Goal: Browse casually

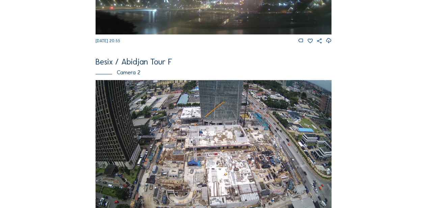
scroll to position [180, 0]
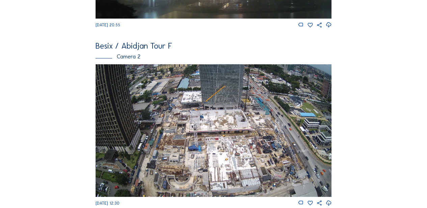
click at [192, 116] on img at bounding box center [214, 130] width 237 height 133
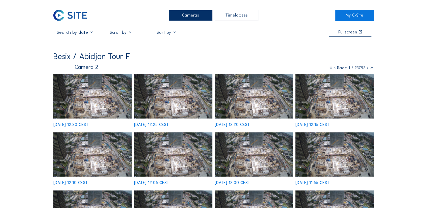
click at [113, 132] on div "[DATE] 12:10 CEST" at bounding box center [92, 158] width 78 height 52
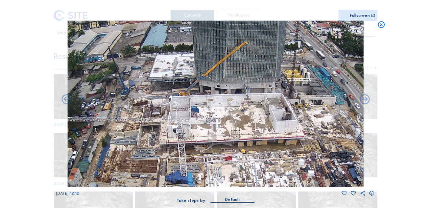
drag, startPoint x: 227, startPoint y: 78, endPoint x: 247, endPoint y: 118, distance: 43.8
click at [247, 118] on img at bounding box center [215, 104] width 296 height 167
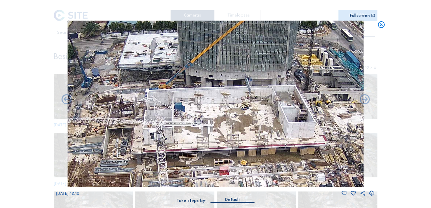
drag, startPoint x: 241, startPoint y: 106, endPoint x: 240, endPoint y: 98, distance: 7.9
click at [240, 98] on img at bounding box center [215, 104] width 296 height 167
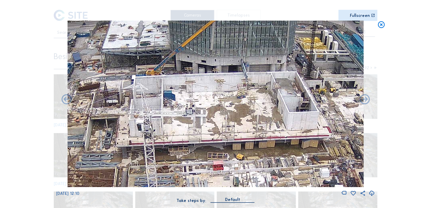
drag, startPoint x: 240, startPoint y: 98, endPoint x: 238, endPoint y: 105, distance: 7.2
click at [238, 105] on img at bounding box center [215, 104] width 296 height 167
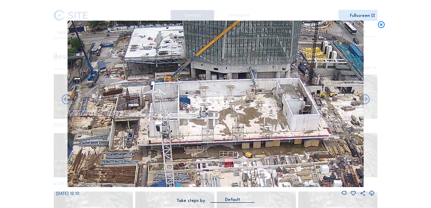
drag, startPoint x: 247, startPoint y: 105, endPoint x: 253, endPoint y: 109, distance: 7.6
click at [253, 109] on img at bounding box center [215, 104] width 296 height 167
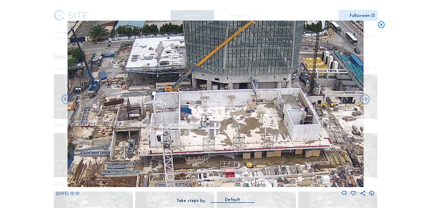
drag, startPoint x: 258, startPoint y: 91, endPoint x: 260, endPoint y: 100, distance: 8.9
click at [260, 100] on img at bounding box center [215, 104] width 296 height 167
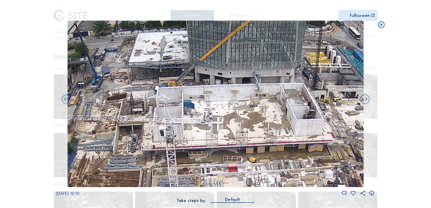
drag, startPoint x: 214, startPoint y: 119, endPoint x: 216, endPoint y: 116, distance: 3.7
click at [216, 116] on img at bounding box center [215, 104] width 296 height 167
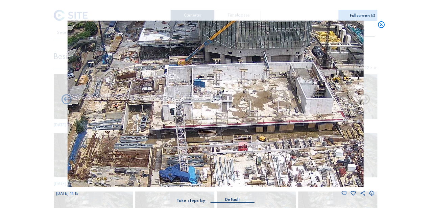
drag, startPoint x: 196, startPoint y: 132, endPoint x: 207, endPoint y: 109, distance: 25.4
click at [207, 109] on img at bounding box center [215, 104] width 296 height 167
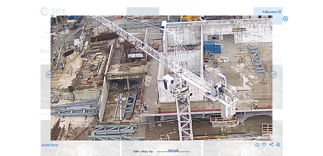
drag, startPoint x: 145, startPoint y: 67, endPoint x: 134, endPoint y: 76, distance: 14.4
click at [134, 76] on img at bounding box center [161, 78] width 222 height 125
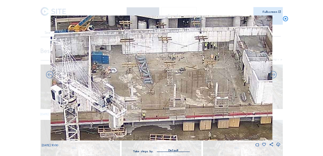
drag, startPoint x: 221, startPoint y: 80, endPoint x: 128, endPoint y: 84, distance: 92.7
click at [128, 84] on img at bounding box center [161, 78] width 222 height 125
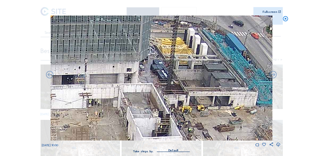
drag, startPoint x: 200, startPoint y: 58, endPoint x: 84, endPoint y: 115, distance: 129.0
click at [84, 115] on img at bounding box center [161, 78] width 222 height 125
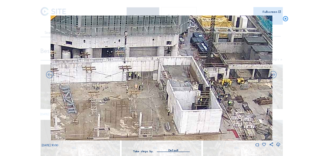
drag, startPoint x: 132, startPoint y: 78, endPoint x: 146, endPoint y: 65, distance: 19.8
click at [142, 68] on img at bounding box center [161, 78] width 222 height 125
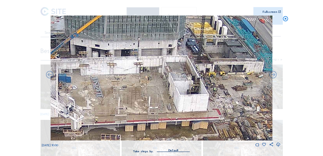
drag, startPoint x: 133, startPoint y: 69, endPoint x: 161, endPoint y: 75, distance: 28.3
click at [161, 75] on img at bounding box center [161, 78] width 222 height 125
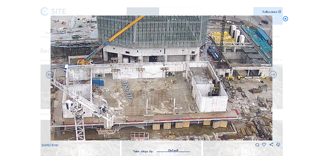
drag, startPoint x: 136, startPoint y: 90, endPoint x: 152, endPoint y: 92, distance: 16.0
click at [152, 92] on img at bounding box center [161, 78] width 222 height 125
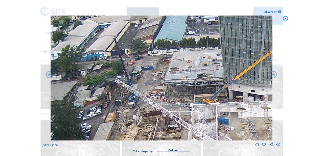
drag, startPoint x: 101, startPoint y: 52, endPoint x: 221, endPoint y: 90, distance: 126.4
click at [221, 90] on img at bounding box center [161, 78] width 222 height 125
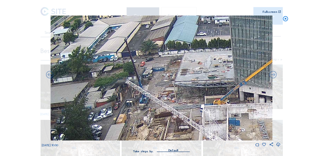
drag, startPoint x: 161, startPoint y: 27, endPoint x: 154, endPoint y: 12, distance: 16.5
click at [154, 12] on div "Scroll to travel through time | Press 'Alt' Button + Scroll to Zoom | Click and…" at bounding box center [161, 79] width 239 height 159
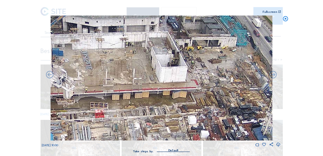
drag, startPoint x: 199, startPoint y: 73, endPoint x: 111, endPoint y: 93, distance: 90.6
click at [112, 91] on img at bounding box center [161, 78] width 222 height 125
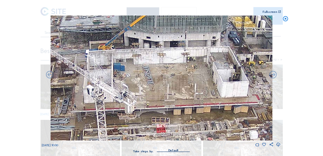
drag, startPoint x: 163, startPoint y: 85, endPoint x: 209, endPoint y: 94, distance: 46.7
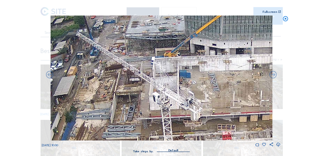
drag, startPoint x: 153, startPoint y: 92, endPoint x: 216, endPoint y: 100, distance: 63.6
click at [216, 100] on img at bounding box center [161, 78] width 222 height 125
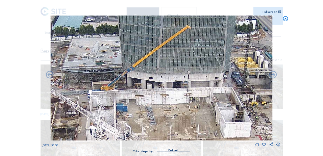
drag, startPoint x: 175, startPoint y: 63, endPoint x: 111, endPoint y: 97, distance: 72.7
click at [111, 97] on img at bounding box center [161, 78] width 222 height 125
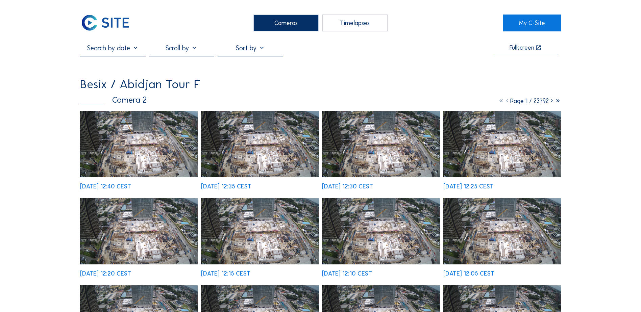
click at [124, 138] on img at bounding box center [139, 144] width 118 height 66
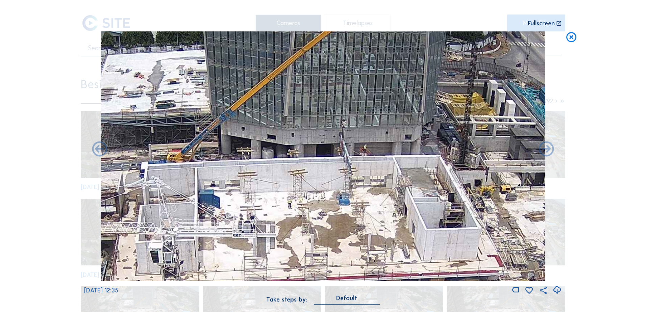
drag, startPoint x: 297, startPoint y: 144, endPoint x: 301, endPoint y: 152, distance: 8.3
click at [301, 152] on img at bounding box center [323, 156] width 444 height 250
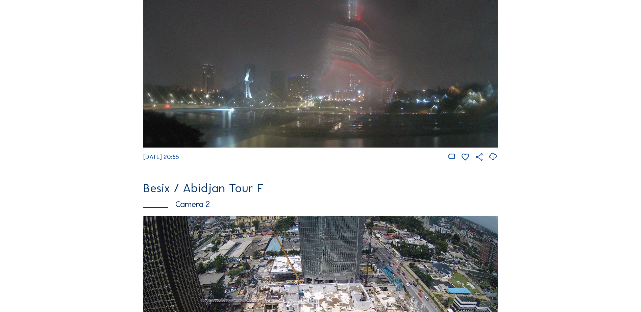
scroll to position [203, 0]
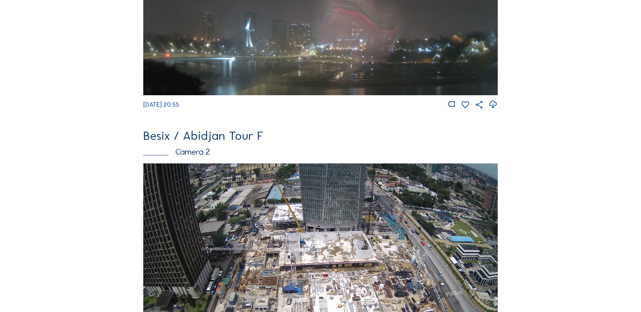
click at [330, 249] on img at bounding box center [320, 263] width 354 height 199
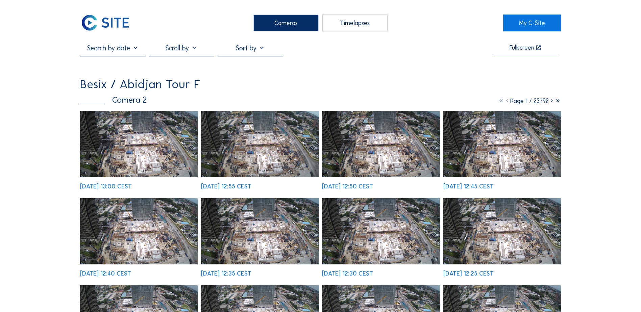
click at [136, 198] on img at bounding box center [139, 231] width 118 height 66
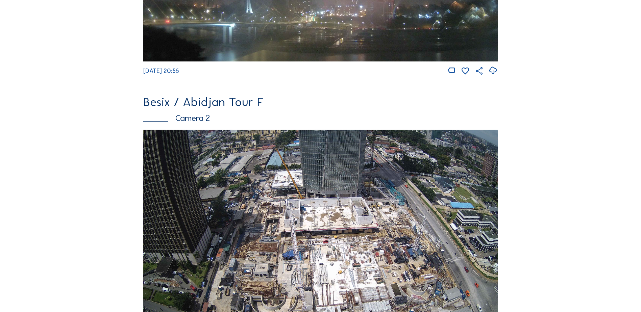
scroll to position [338, 0]
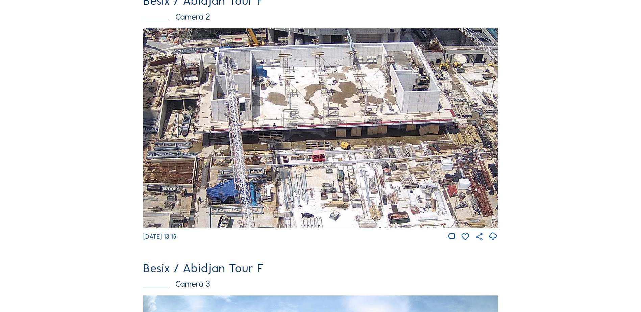
drag, startPoint x: 285, startPoint y: 119, endPoint x: 281, endPoint y: 153, distance: 34.4
click at [281, 150] on img at bounding box center [320, 127] width 354 height 199
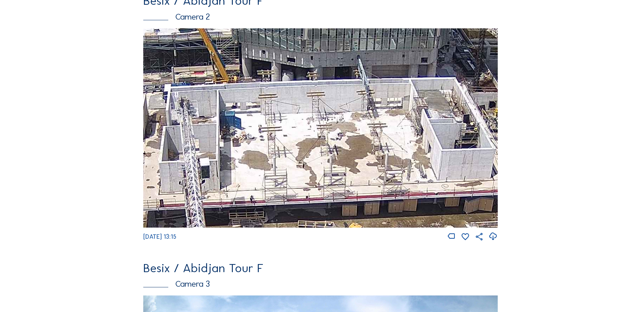
drag, startPoint x: 299, startPoint y: 126, endPoint x: 284, endPoint y: 171, distance: 47.7
click at [284, 171] on img at bounding box center [320, 127] width 354 height 199
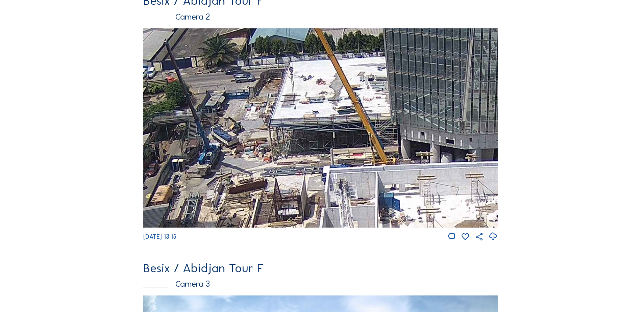
drag, startPoint x: 205, startPoint y: 108, endPoint x: 373, endPoint y: 172, distance: 179.5
click at [373, 172] on img at bounding box center [320, 127] width 354 height 199
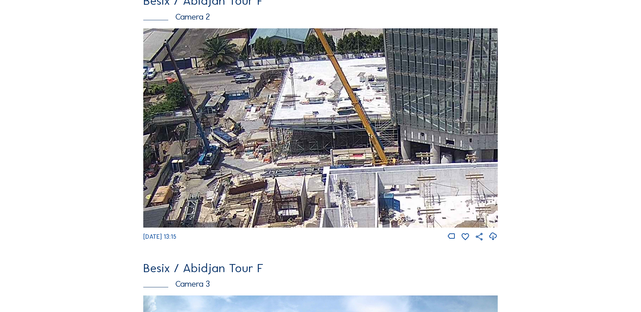
click at [333, 175] on img at bounding box center [320, 127] width 354 height 199
click at [333, 192] on img at bounding box center [320, 127] width 354 height 199
click at [181, 193] on img at bounding box center [320, 127] width 354 height 199
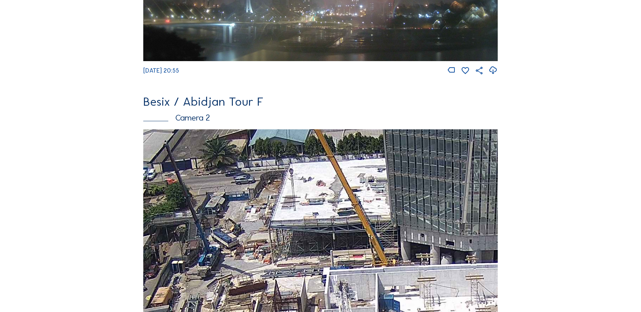
scroll to position [237, 0]
click at [182, 122] on div "Camera 2" at bounding box center [320, 118] width 354 height 8
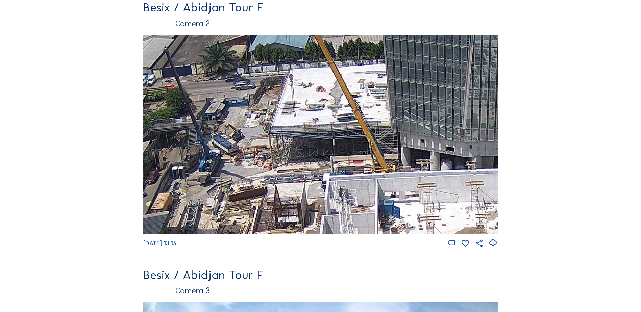
scroll to position [304, 0]
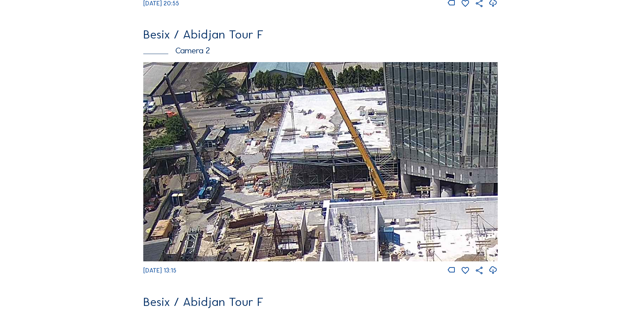
click at [260, 114] on img at bounding box center [320, 161] width 354 height 199
